Goal: Task Accomplishment & Management: Manage account settings

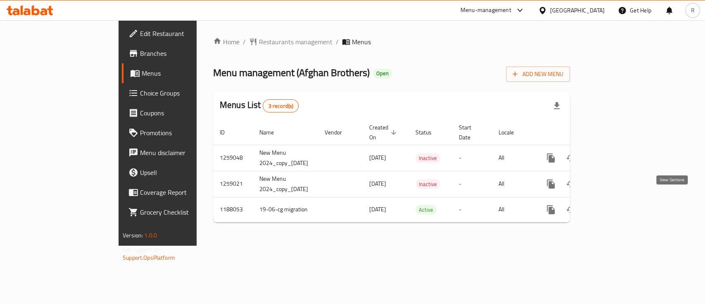
click at [615, 204] on icon "enhanced table" at bounding box center [611, 209] width 10 height 10
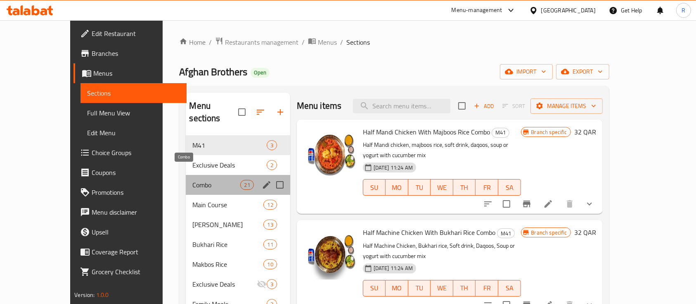
click at [198, 180] on span "Combo" at bounding box center [216, 185] width 48 height 10
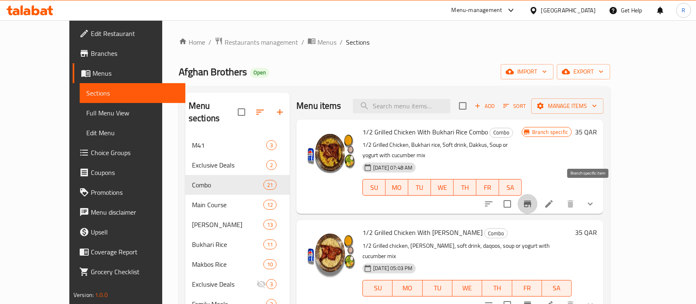
click at [532, 200] on icon "Branch-specific-item" at bounding box center [527, 203] width 7 height 7
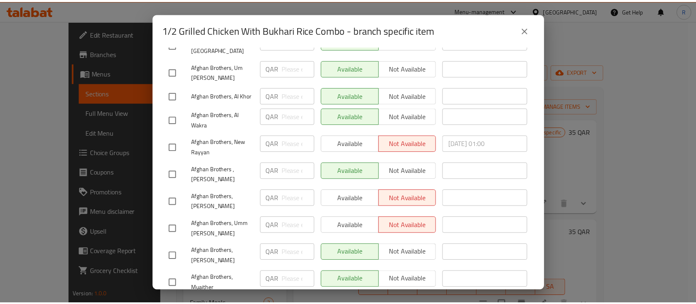
scroll to position [214, 0]
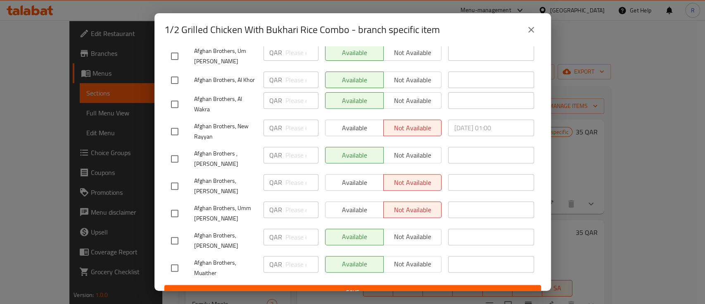
click at [173, 124] on input "checkbox" at bounding box center [174, 131] width 17 height 17
checkbox input "true"
click at [346, 122] on span "Available" at bounding box center [355, 128] width 52 height 12
click at [170, 204] on input "checkbox" at bounding box center [174, 212] width 17 height 17
checkbox input "true"
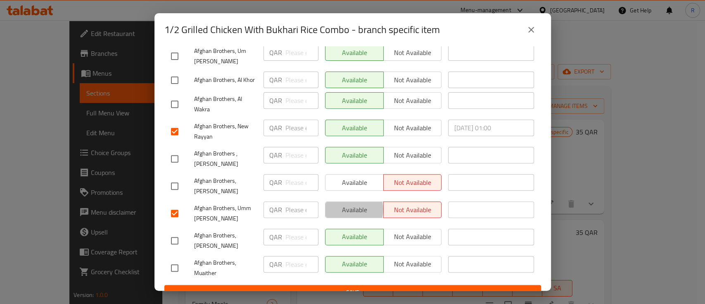
click at [345, 204] on span "Available" at bounding box center [355, 210] width 52 height 12
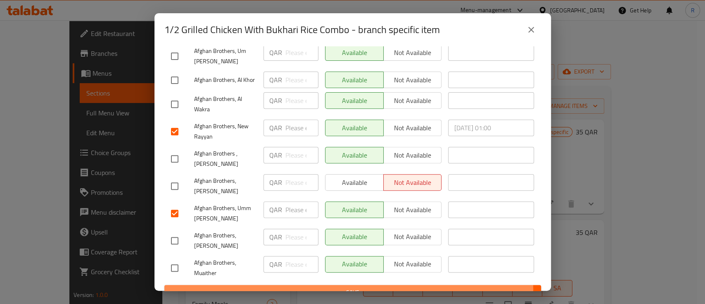
click at [346, 287] on span "Save" at bounding box center [353, 292] width 364 height 10
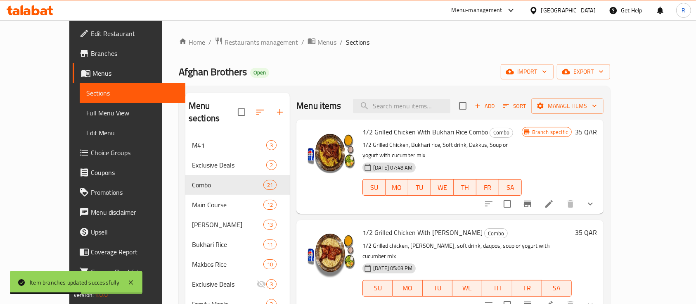
click at [458, 65] on div "Afghan Brothers Open import export" at bounding box center [395, 71] width 432 height 15
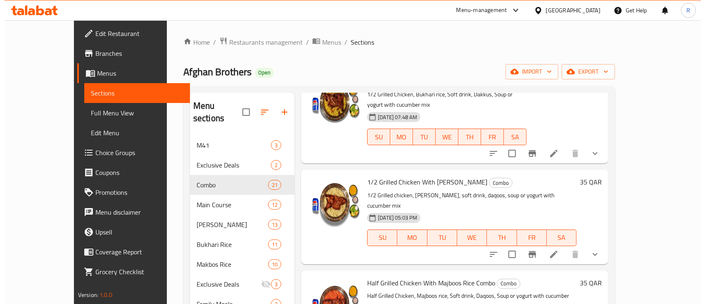
scroll to position [0, 0]
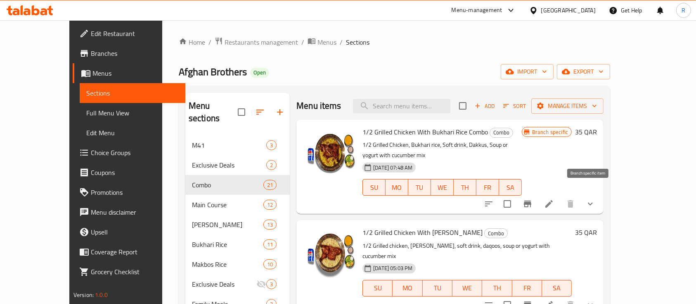
click at [538, 199] on button "Branch-specific-item" at bounding box center [528, 204] width 20 height 20
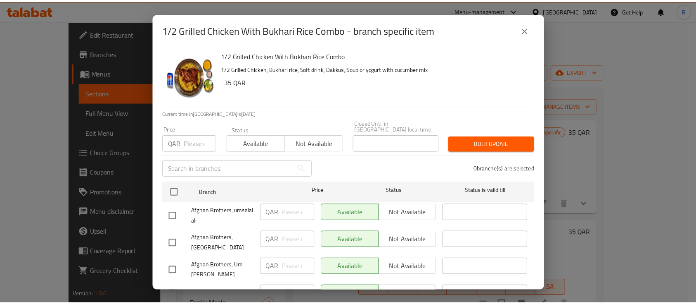
scroll to position [214, 0]
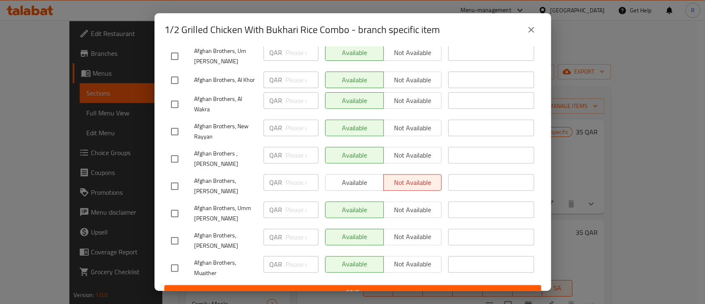
click at [180, 177] on input "checkbox" at bounding box center [174, 185] width 17 height 17
checkbox input "true"
click at [349, 176] on span "Available" at bounding box center [355, 182] width 52 height 12
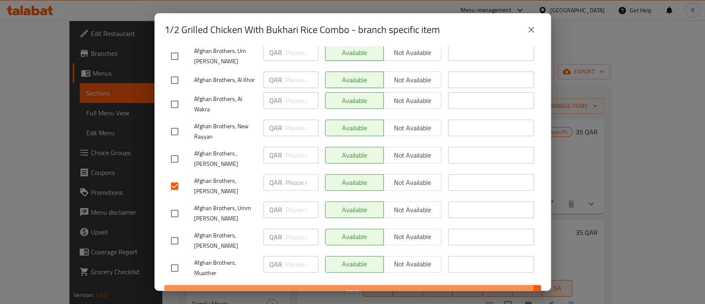
click at [347, 287] on span "Save" at bounding box center [353, 292] width 364 height 10
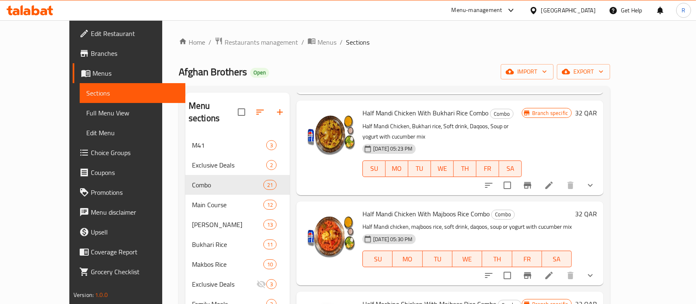
scroll to position [0, 0]
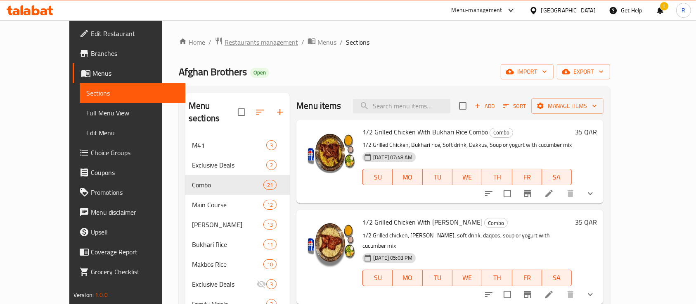
click at [225, 43] on span "Restaurants management" at bounding box center [262, 42] width 74 height 10
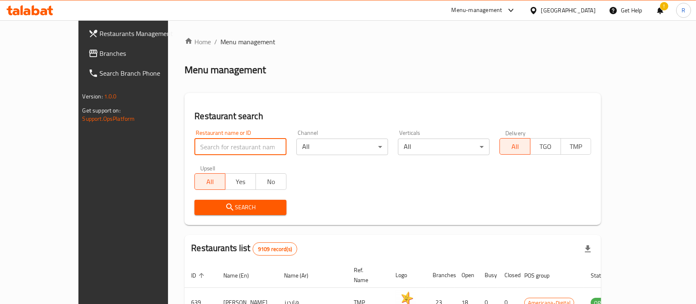
click at [199, 150] on input "search" at bounding box center [241, 146] width 92 height 17
type input "mashh"
click button "Search" at bounding box center [241, 207] width 92 height 15
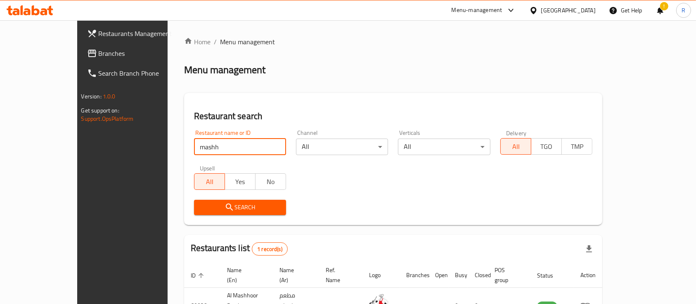
scroll to position [48, 0]
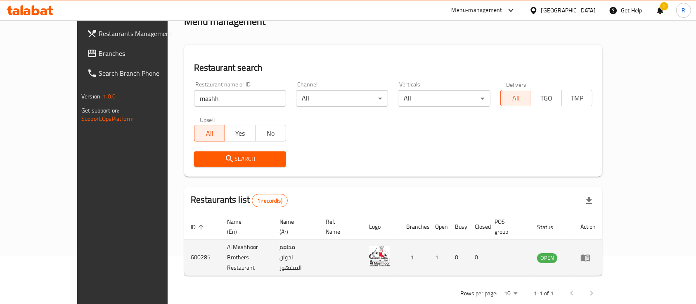
click at [603, 246] on td "enhanced table" at bounding box center [588, 257] width 29 height 36
click at [590, 254] on icon "enhanced table" at bounding box center [585, 257] width 9 height 7
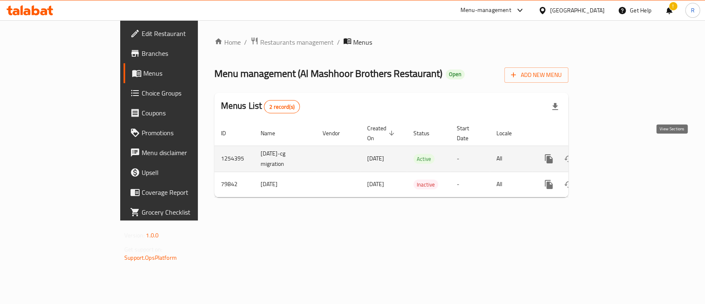
click at [613, 154] on icon "enhanced table" at bounding box center [608, 159] width 10 height 10
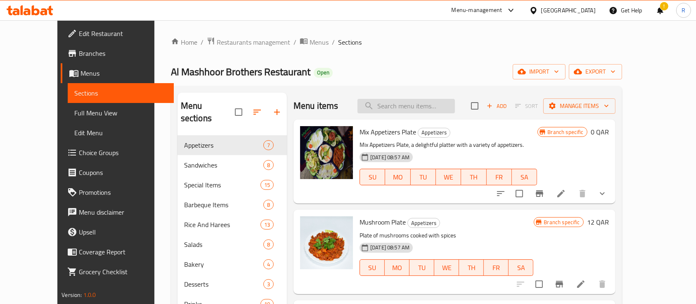
click at [409, 102] on input "search" at bounding box center [406, 106] width 97 height 14
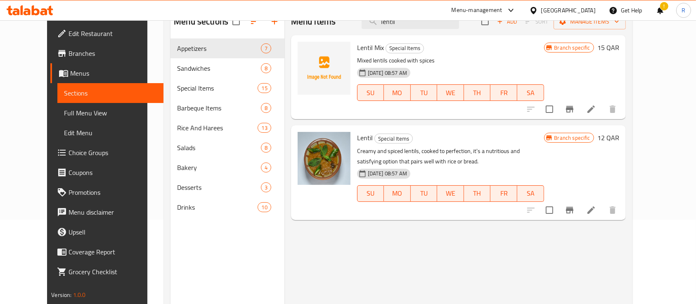
scroll to position [85, 0]
click at [357, 137] on span "Lentil" at bounding box center [365, 137] width 16 height 12
copy h6 "Lentil"
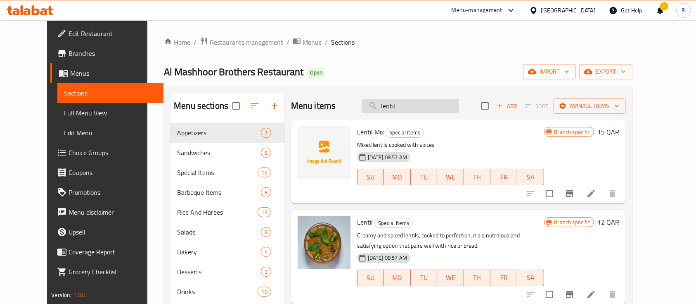
click at [434, 105] on input "lentil" at bounding box center [410, 106] width 97 height 14
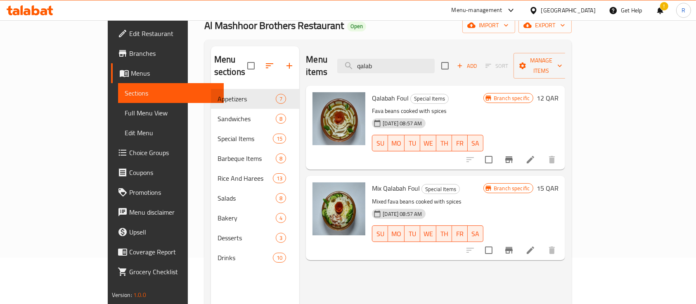
scroll to position [19, 0]
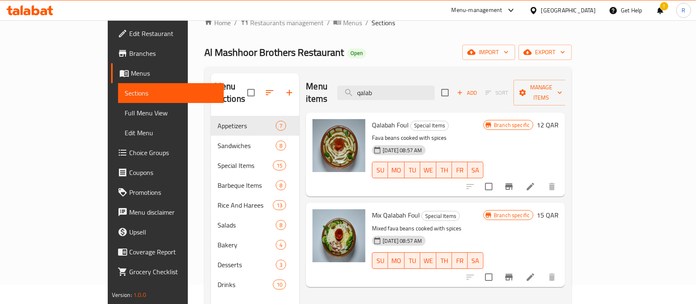
click at [372, 119] on span "Qalabah Foul" at bounding box center [390, 125] width 37 height 12
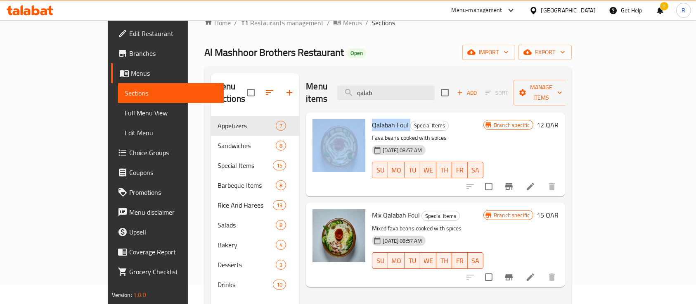
drag, startPoint x: 382, startPoint y: 111, endPoint x: 334, endPoint y: 113, distance: 48.4
click at [334, 116] on div "Qalabah Foul Special Items Fava beans cooked with spices [DATE] 08:57 AM SU MO …" at bounding box center [435, 154] width 253 height 77
copy div "Qalabah Foul"
click at [435, 88] on input "qalab" at bounding box center [385, 93] width 97 height 14
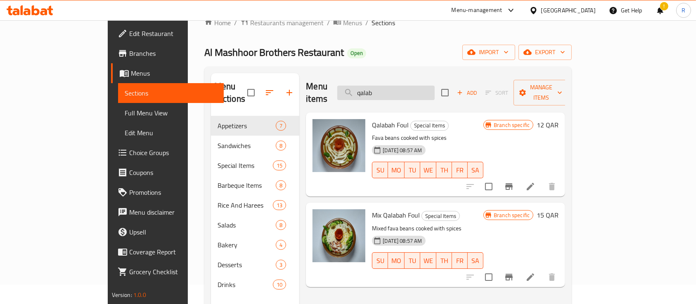
click at [435, 88] on input "qalab" at bounding box center [385, 93] width 97 height 14
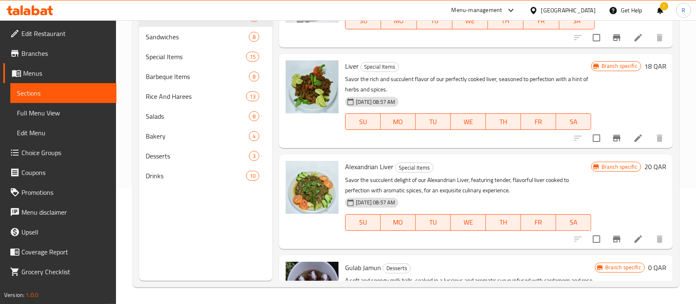
scroll to position [139, 0]
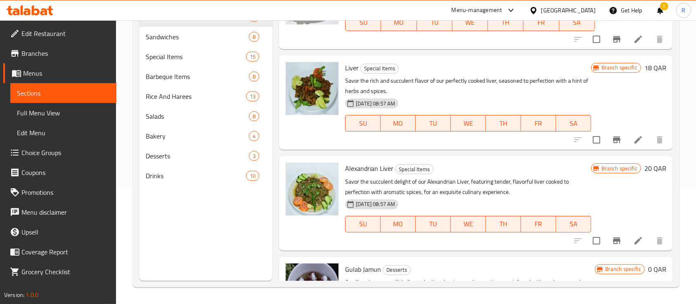
type input "liver"
